Goal: Task Accomplishment & Management: Manage account settings

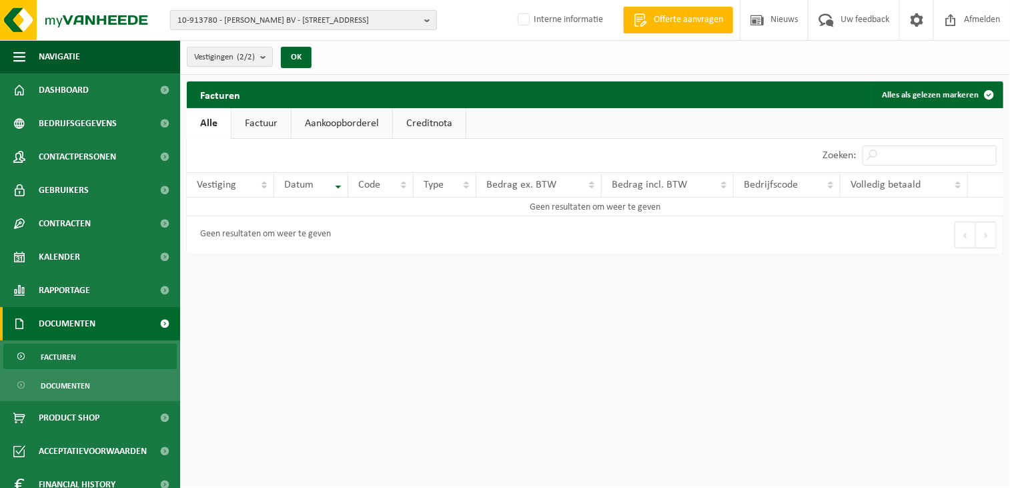
click at [366, 17] on span "10-913780 - VERMEULEN PASCAL BV - 8581 KERKHOVE, KAAISTRAAT 5 Unit 2" at bounding box center [297, 21] width 241 height 20
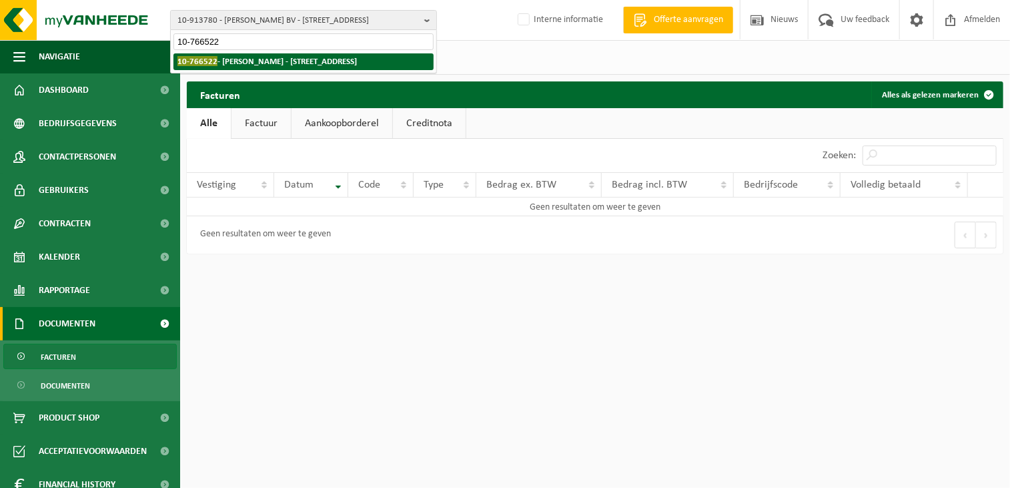
type input "10-766522"
click at [312, 67] on li "10-766522 - DESTATSBADER BENNY - 8531 BAVIKHOVE, HOOGSTRAAT 100" at bounding box center [303, 61] width 260 height 17
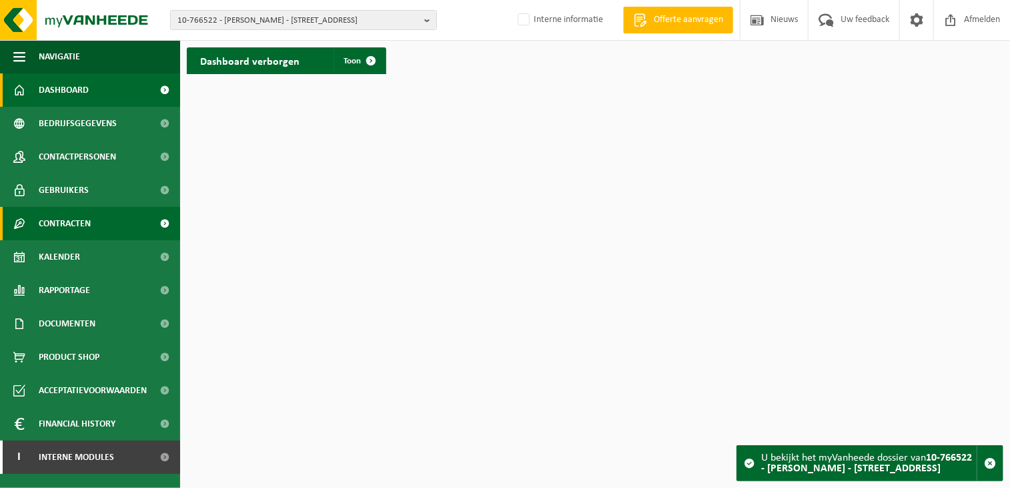
click at [56, 223] on span "Contracten" at bounding box center [65, 223] width 52 height 33
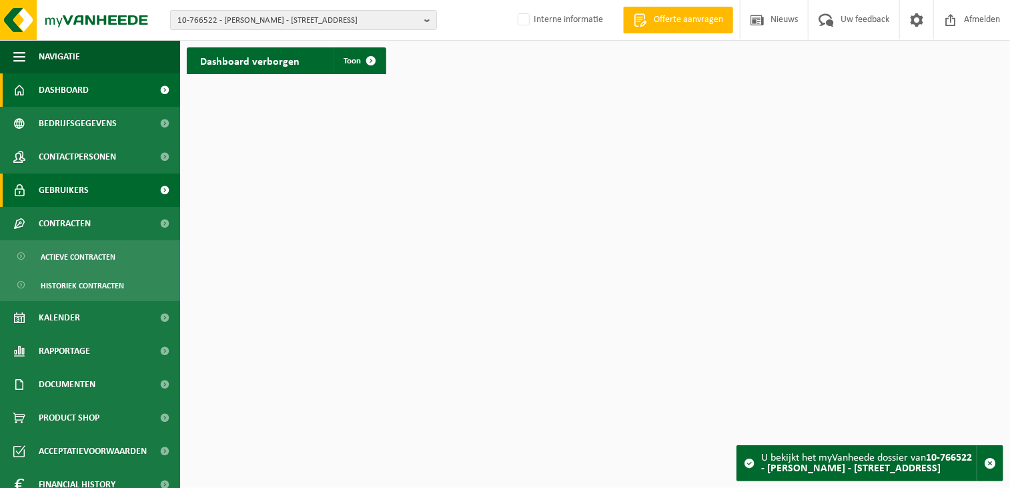
click at [59, 186] on span "Gebruikers" at bounding box center [64, 189] width 50 height 33
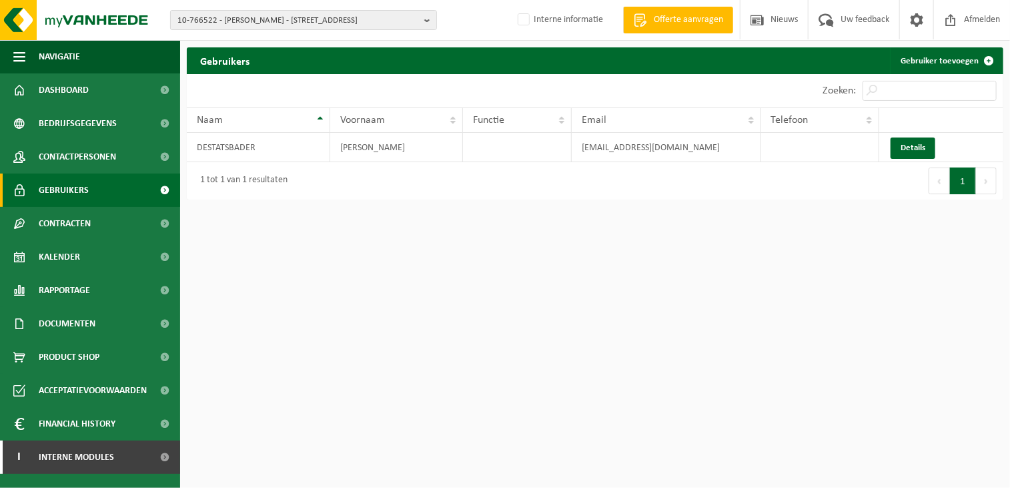
click at [950, 260] on html "10-766522 - [PERSON_NAME] - 8531 [GEOGRAPHIC_DATA], [STREET_ADDRESS] BENNY - [S…" at bounding box center [505, 244] width 1010 height 488
click at [744, 326] on html "10-766522 - [PERSON_NAME] - 8531 [GEOGRAPHIC_DATA], [STREET_ADDRESS] BENNY - [S…" at bounding box center [505, 244] width 1010 height 488
